Goal: Check status

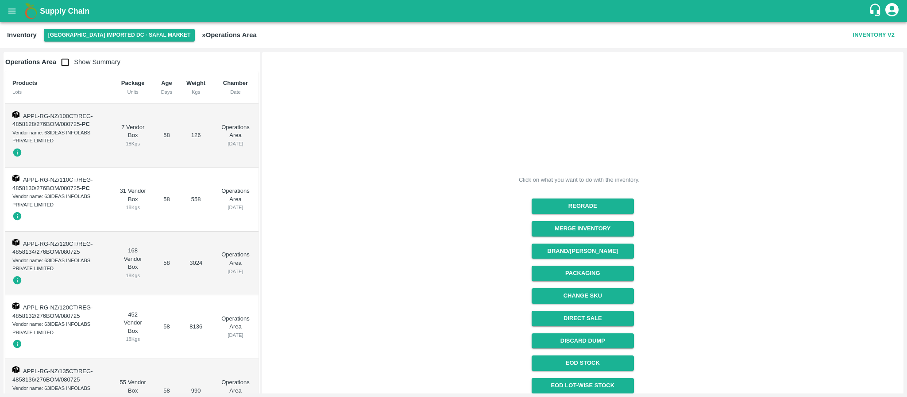
click at [67, 60] on input "checkbox" at bounding box center [65, 63] width 18 height 18
checkbox input "true"
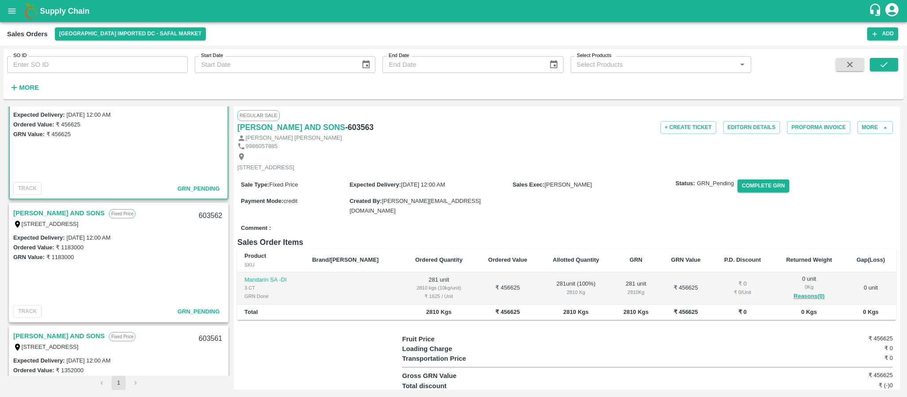
scroll to position [28, 0]
